Goal: Transaction & Acquisition: Download file/media

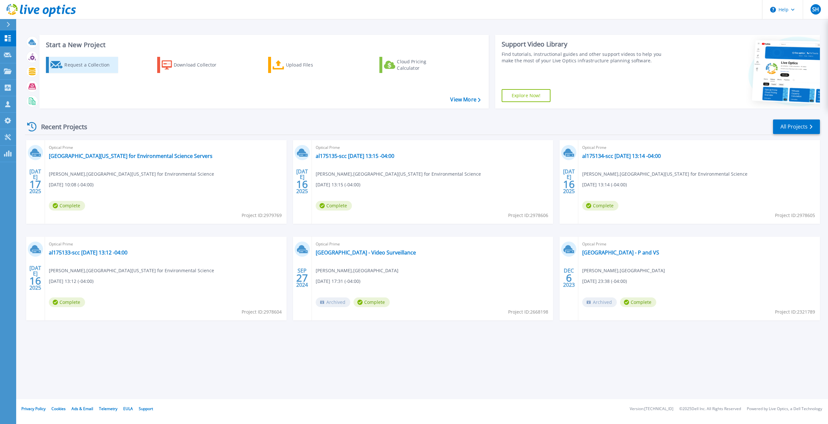
click at [106, 64] on div "Request a Collection" at bounding box center [90, 65] width 52 height 13
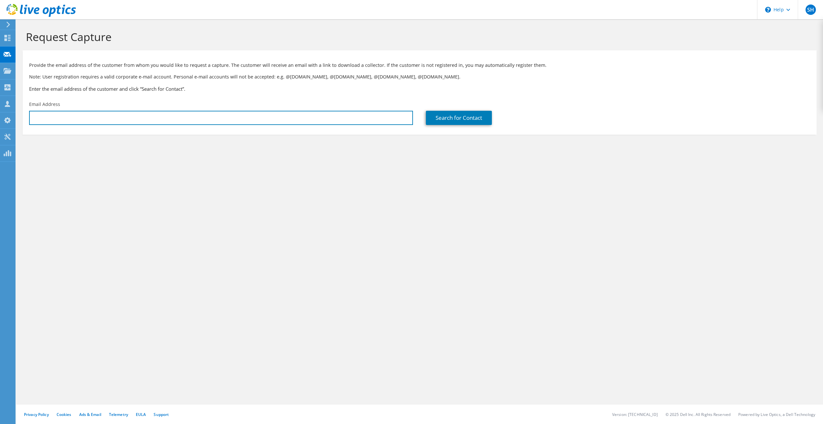
type input "[PERSON_NAME][EMAIL_ADDRESS][DOMAIN_NAME]"
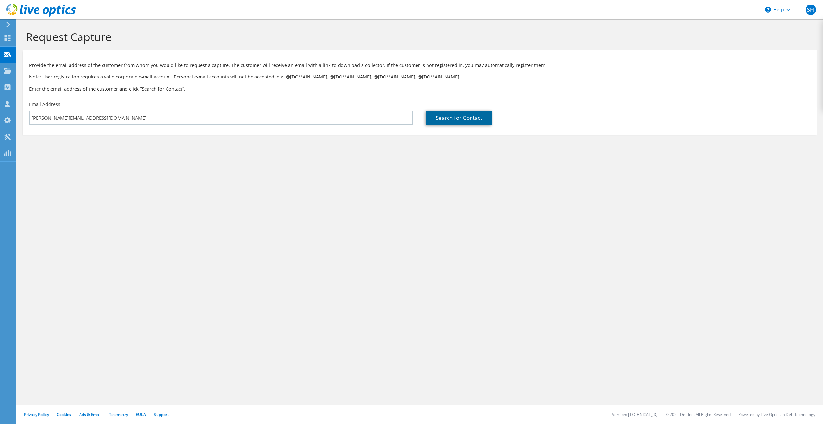
click at [438, 123] on link "Search for Contact" at bounding box center [459, 118] width 66 height 14
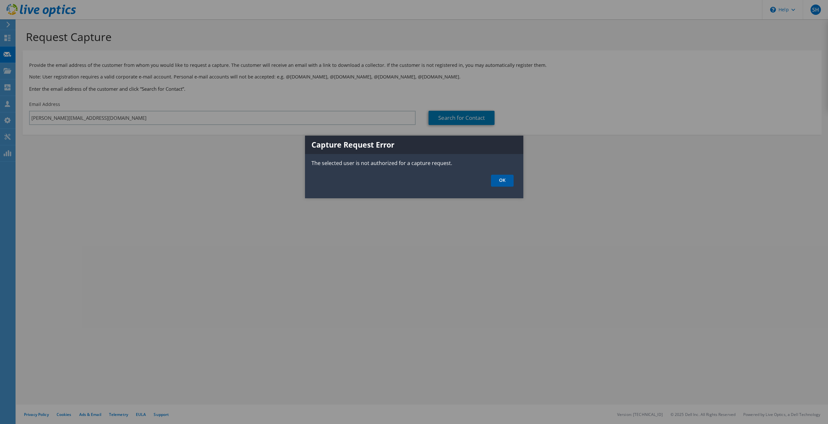
click at [507, 178] on link "OK" at bounding box center [502, 181] width 23 height 12
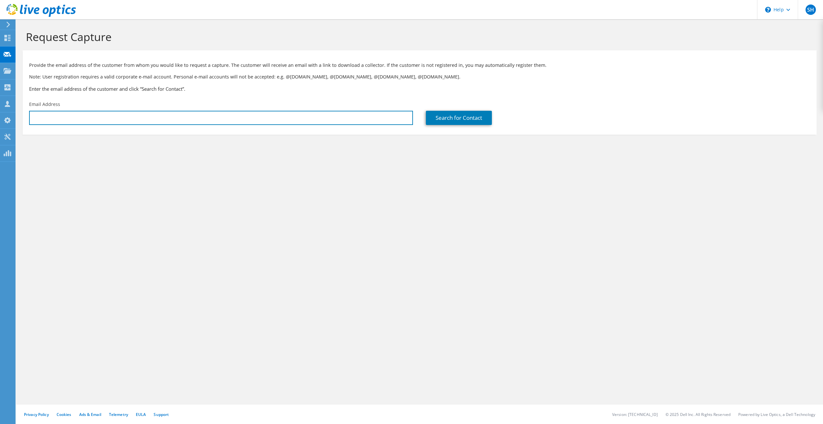
type input "[PERSON_NAME][EMAIL_ADDRESS][DOMAIN_NAME]"
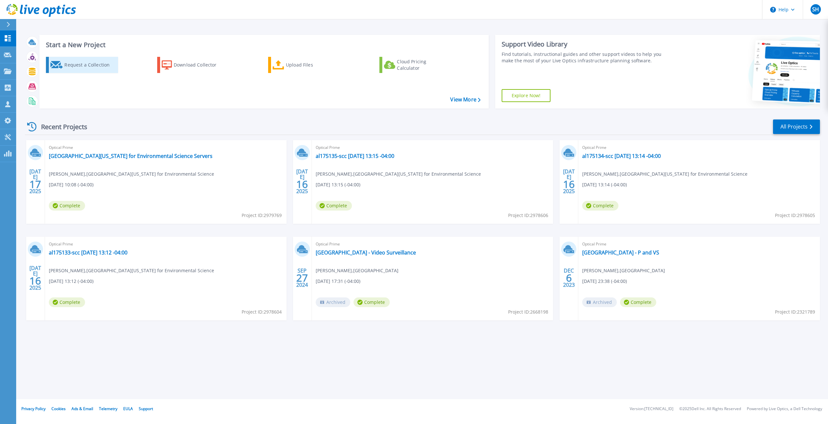
click at [80, 66] on div "Request a Collection" at bounding box center [90, 65] width 52 height 13
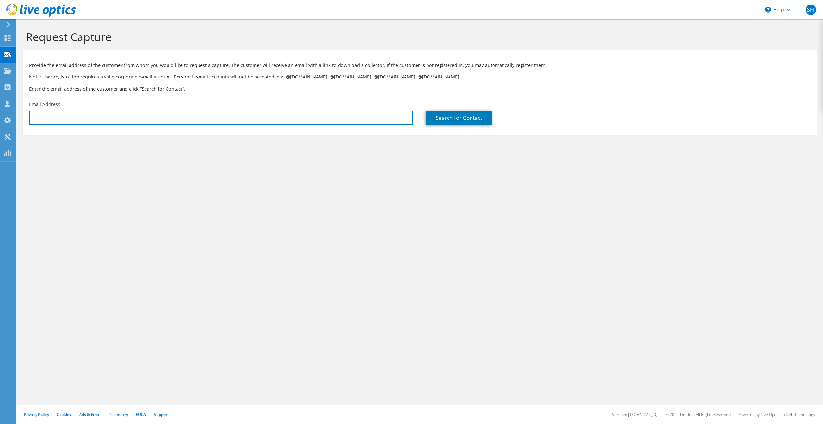
type input "[PERSON_NAME][EMAIL_ADDRESS][DOMAIN_NAME]"
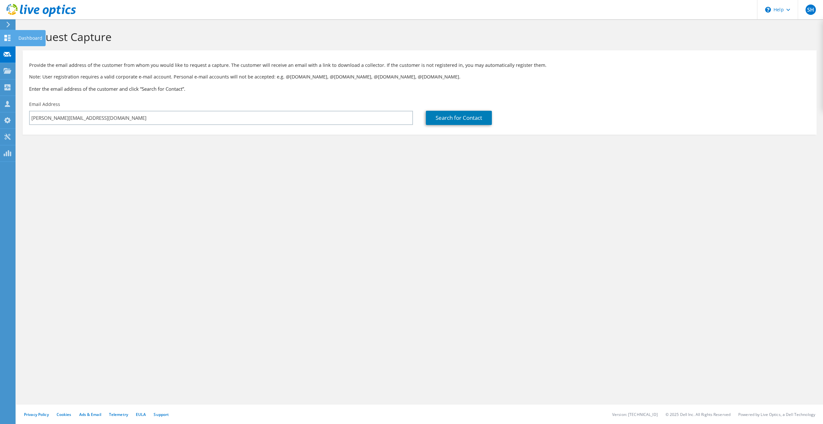
click at [11, 35] on icon at bounding box center [8, 38] width 8 height 6
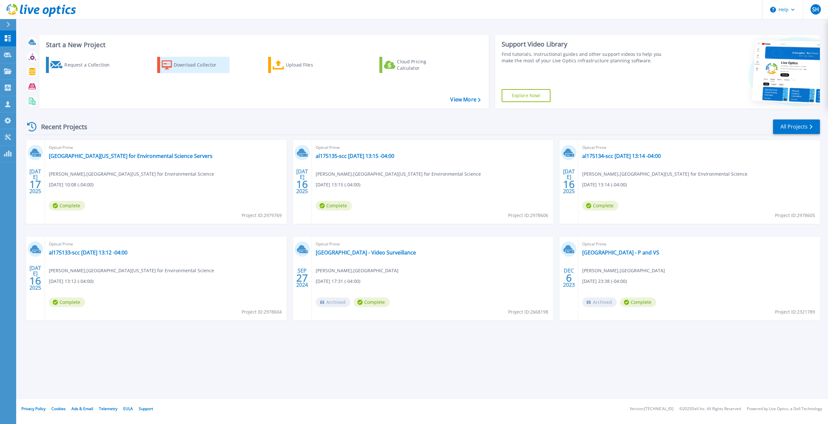
click at [179, 64] on div "Download Collector" at bounding box center [200, 65] width 52 height 13
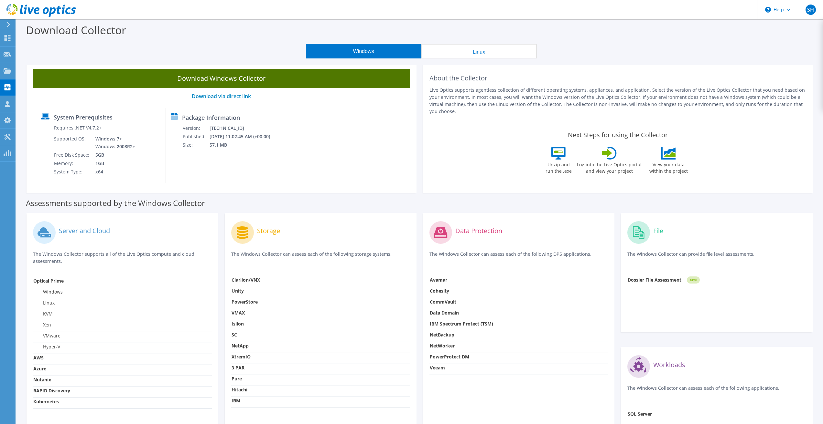
click at [223, 78] on link "Download Windows Collector" at bounding box center [221, 78] width 377 height 19
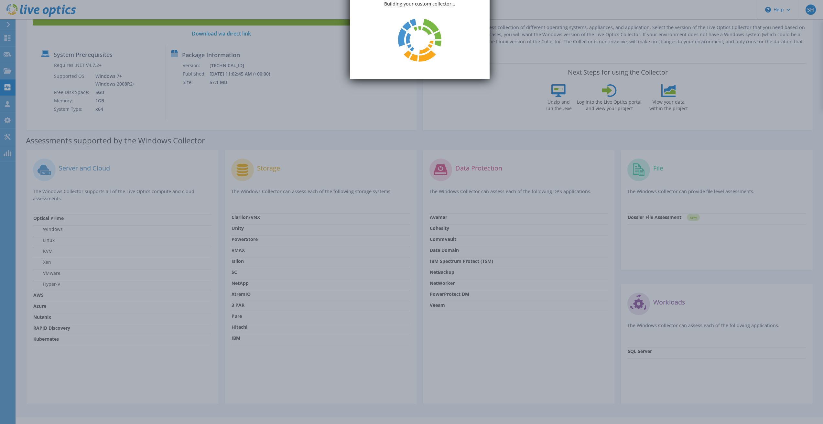
scroll to position [75, 0]
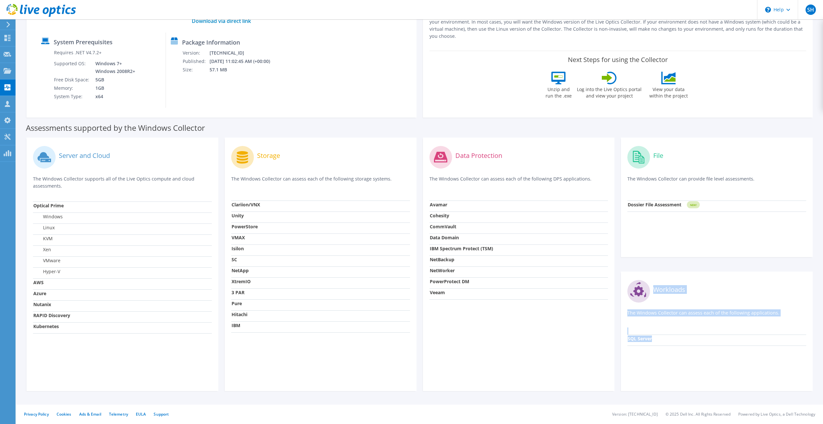
drag, startPoint x: 654, startPoint y: 289, endPoint x: 667, endPoint y: 343, distance: 54.8
click at [667, 343] on div "Workloads The Windows Collector can assess each of the following applications. …" at bounding box center [717, 332] width 192 height 120
copy div "Workloads The Windows Collector can assess each of the following applications. …"
